Goal: Information Seeking & Learning: Learn about a topic

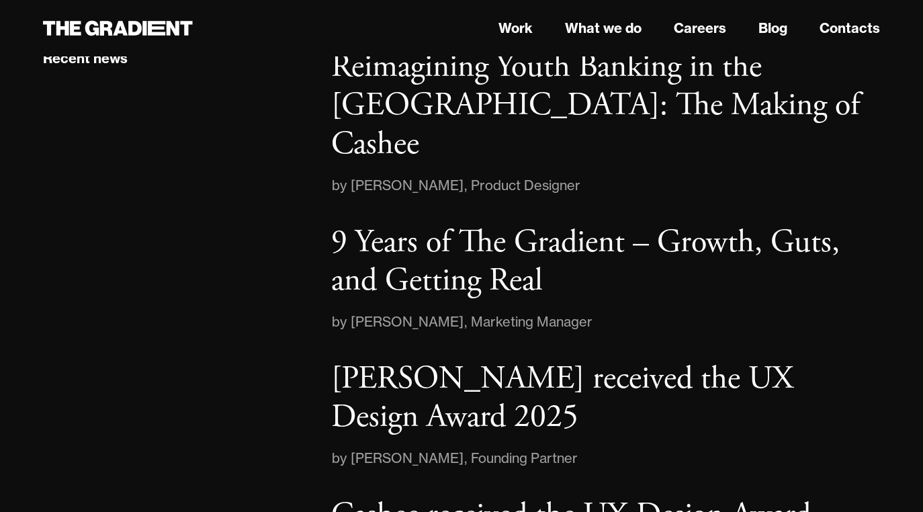
scroll to position [2221, 0]
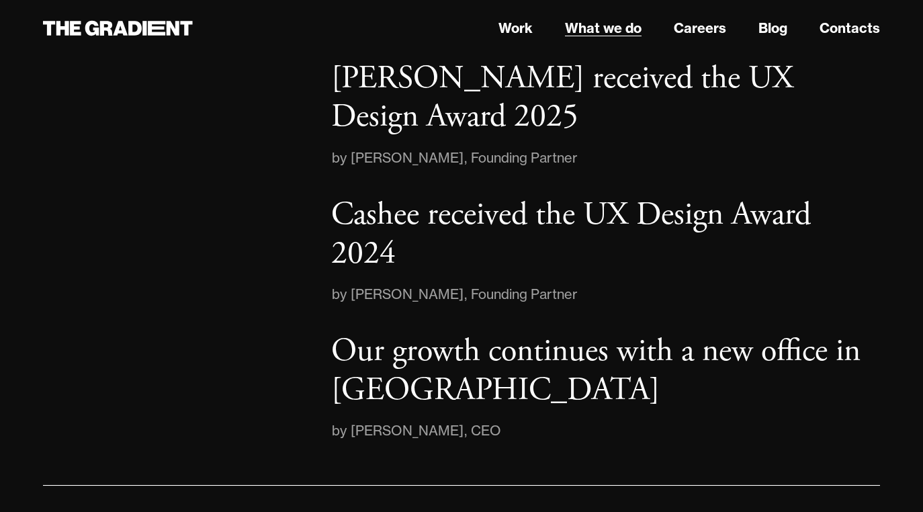
click at [599, 28] on link "What we do" at bounding box center [603, 28] width 77 height 20
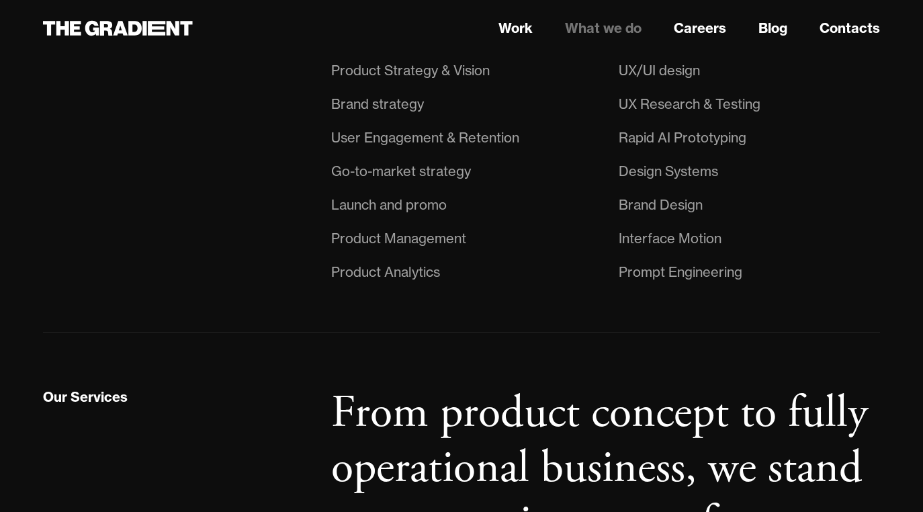
scroll to position [991, 0]
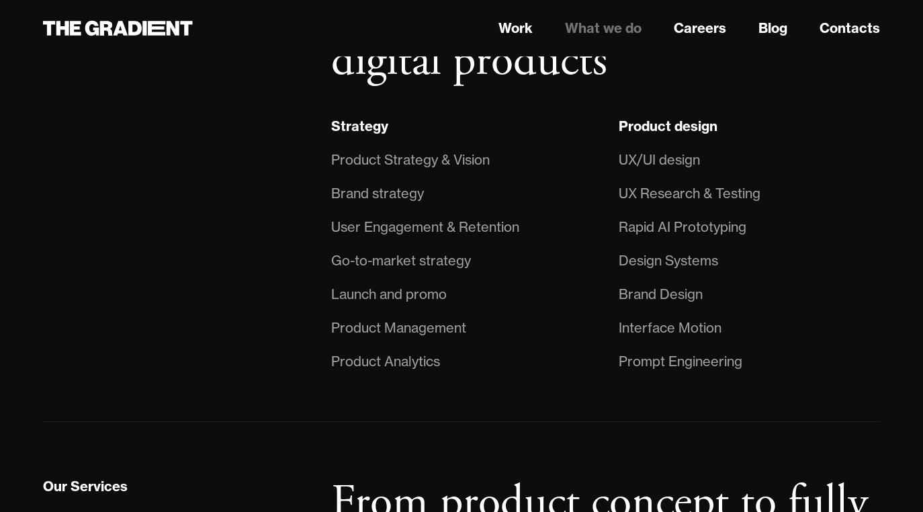
click at [395, 230] on div "User Engagement & Retention" at bounding box center [425, 227] width 188 height 22
click at [400, 224] on div "User Engagement & Retention" at bounding box center [425, 227] width 188 height 22
click at [357, 130] on div "Strategy" at bounding box center [359, 126] width 57 height 17
click at [382, 363] on div "Product Analytics" at bounding box center [385, 362] width 109 height 22
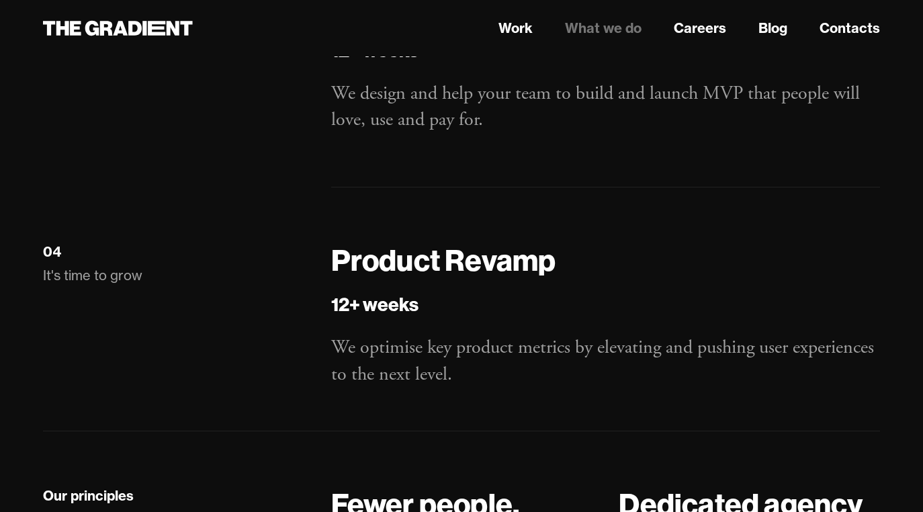
scroll to position [2273, 0]
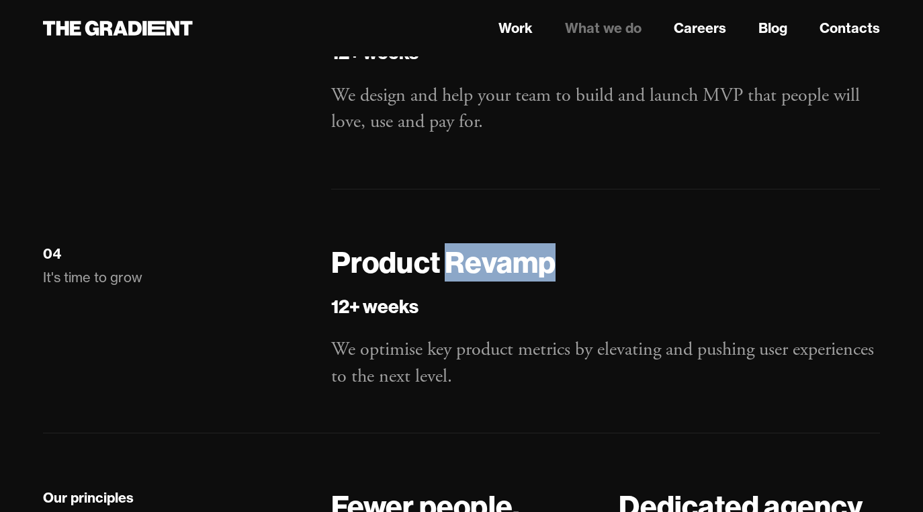
drag, startPoint x: 562, startPoint y: 257, endPoint x: 453, endPoint y: 261, distance: 108.9
click at [453, 261] on h4 "Product Revamp" at bounding box center [605, 262] width 549 height 38
copy h4 "Revamp"
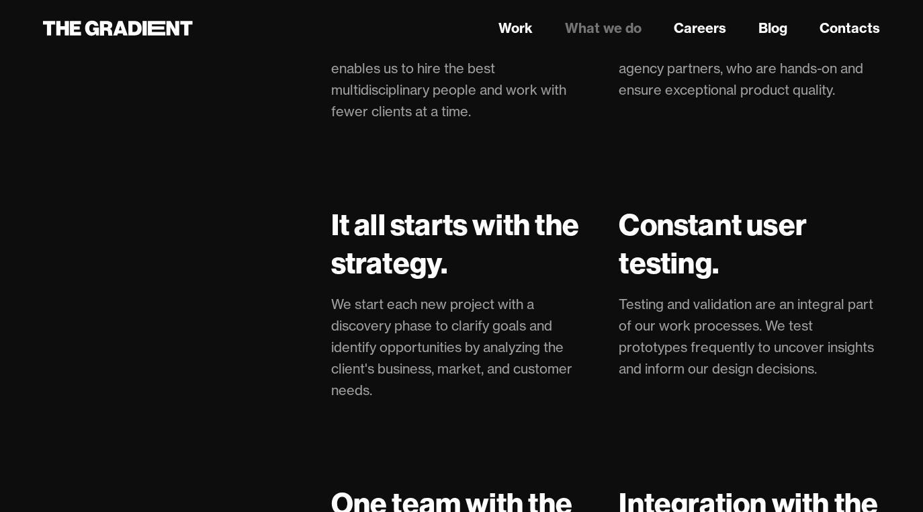
scroll to position [2860, 0]
